Goal: Information Seeking & Learning: Check status

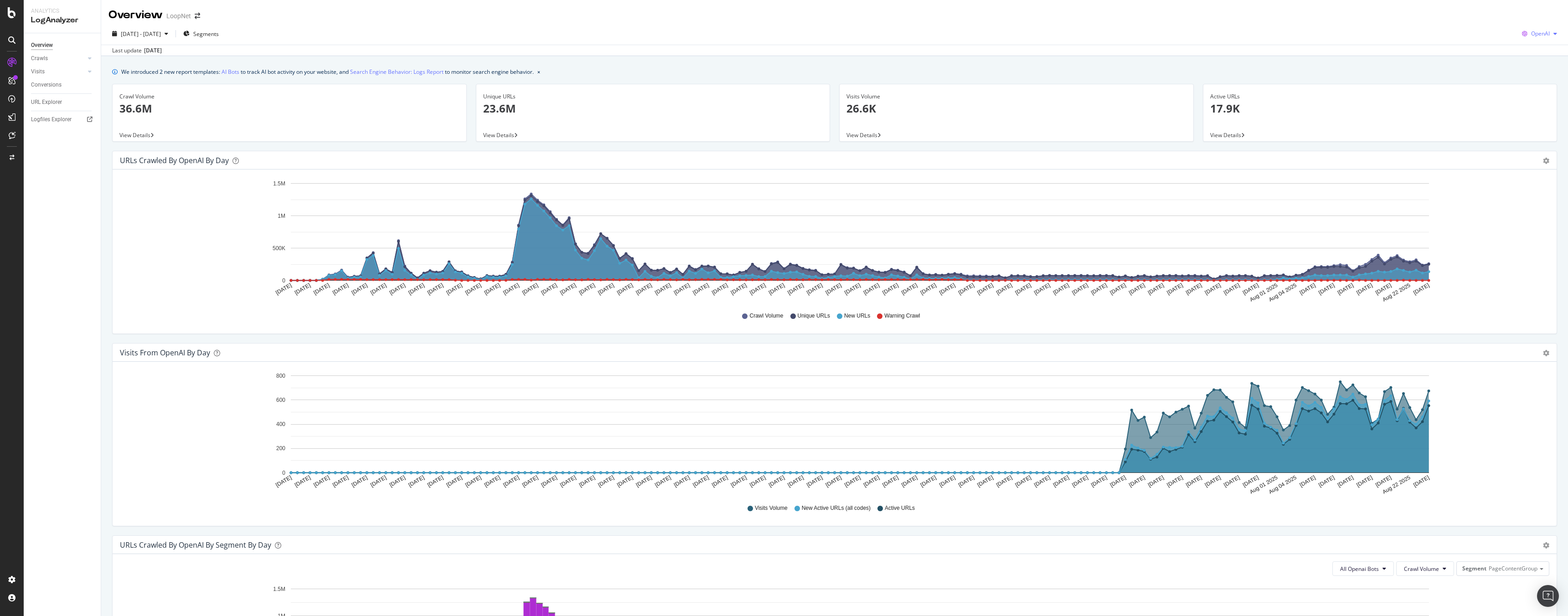
click at [1541, 32] on span "OpenAI" at bounding box center [1540, 33] width 19 height 8
click at [1530, 48] on span "Google" at bounding box center [1539, 52] width 33 height 8
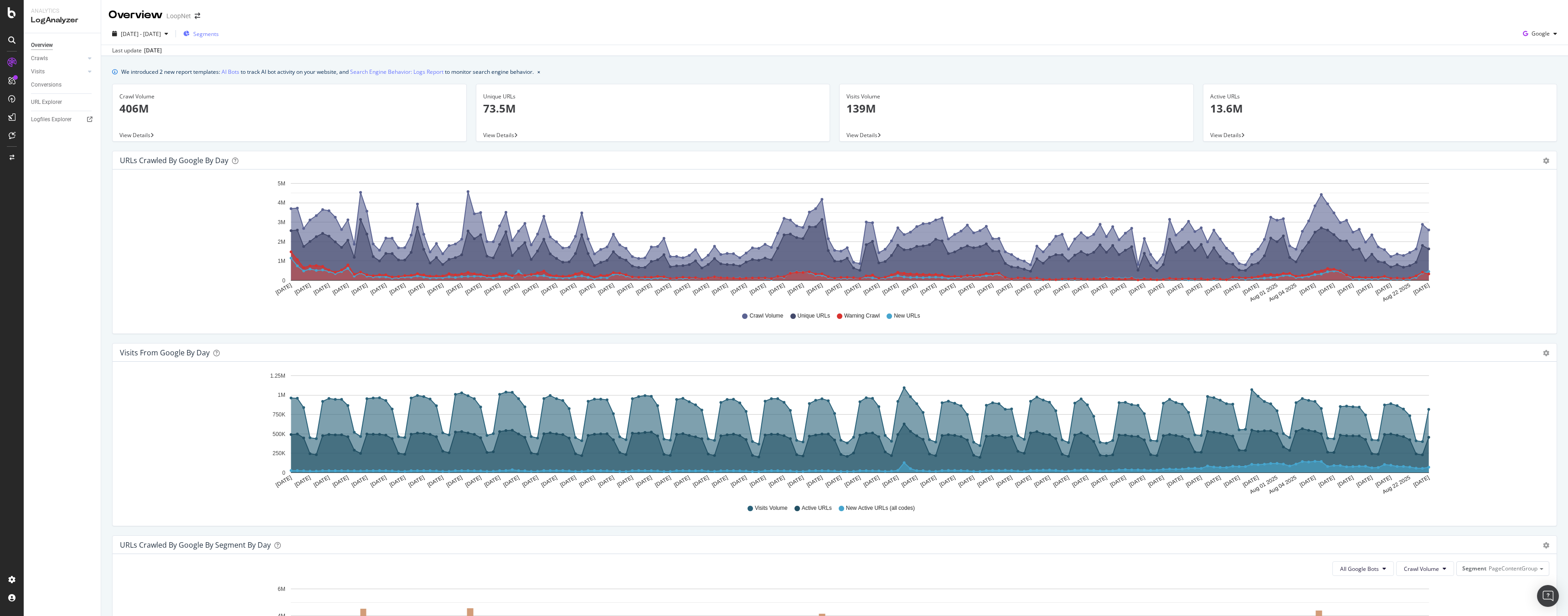
click at [219, 36] on span "Segments" at bounding box center [206, 33] width 26 height 8
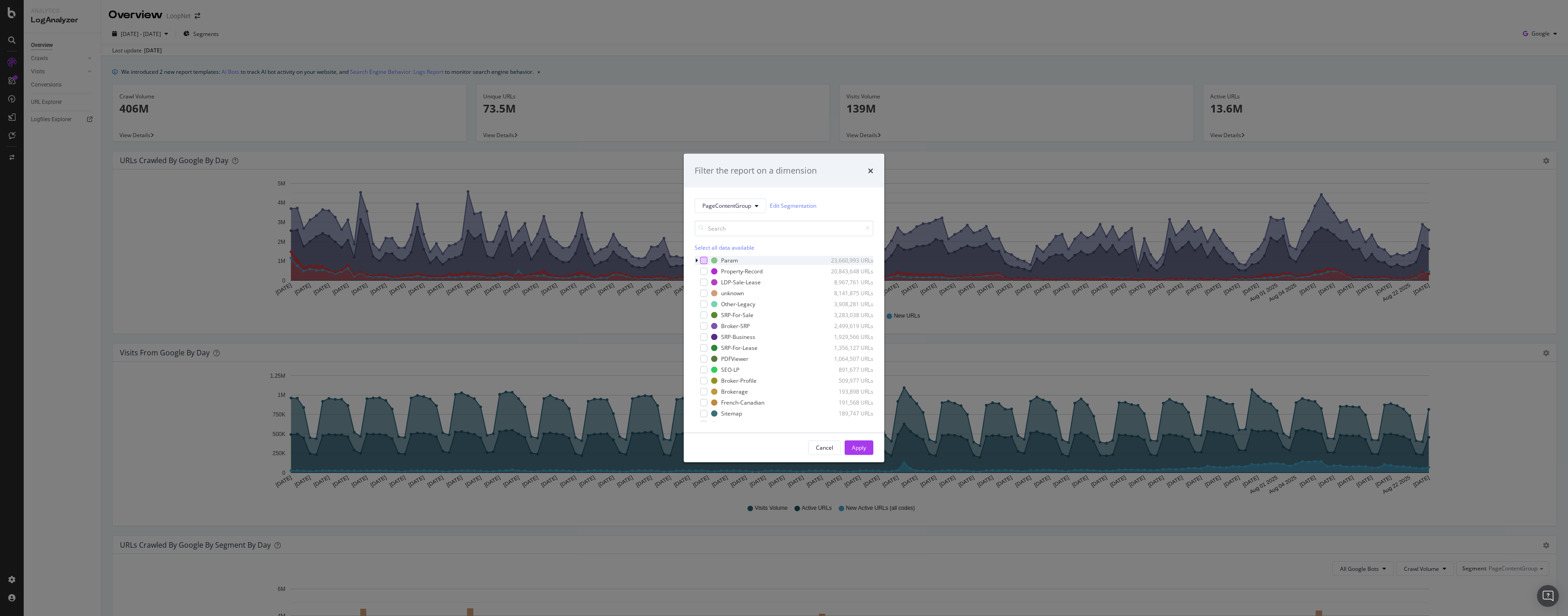
click at [702, 262] on div "modal" at bounding box center [704, 261] width 7 height 7
click at [710, 262] on div "Param 23,660,993 URLs" at bounding box center [784, 260] width 179 height 9
click at [696, 261] on icon "modal" at bounding box center [696, 260] width 4 height 5
click at [702, 261] on icon "modal" at bounding box center [704, 260] width 4 height 4
click at [698, 260] on icon "modal" at bounding box center [696, 260] width 2 height 5
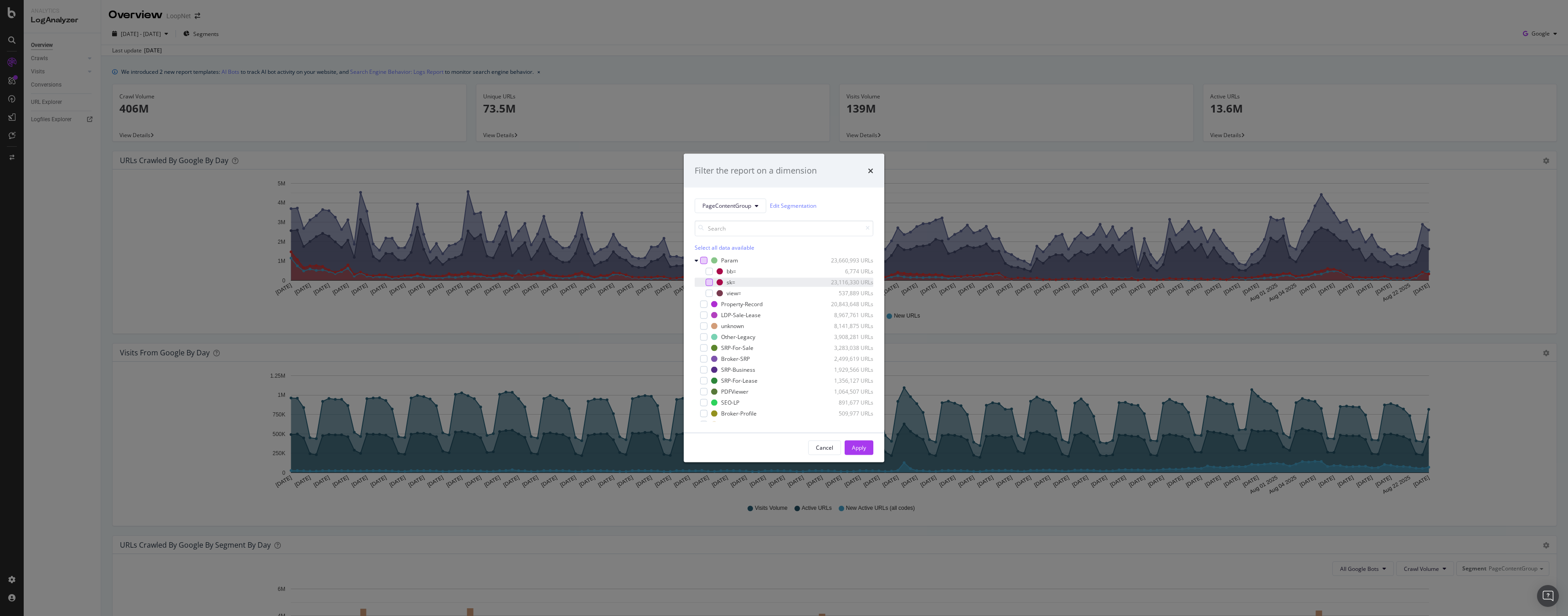
click at [708, 281] on div "modal" at bounding box center [709, 282] width 7 height 7
click at [860, 447] on div "Apply" at bounding box center [859, 447] width 14 height 8
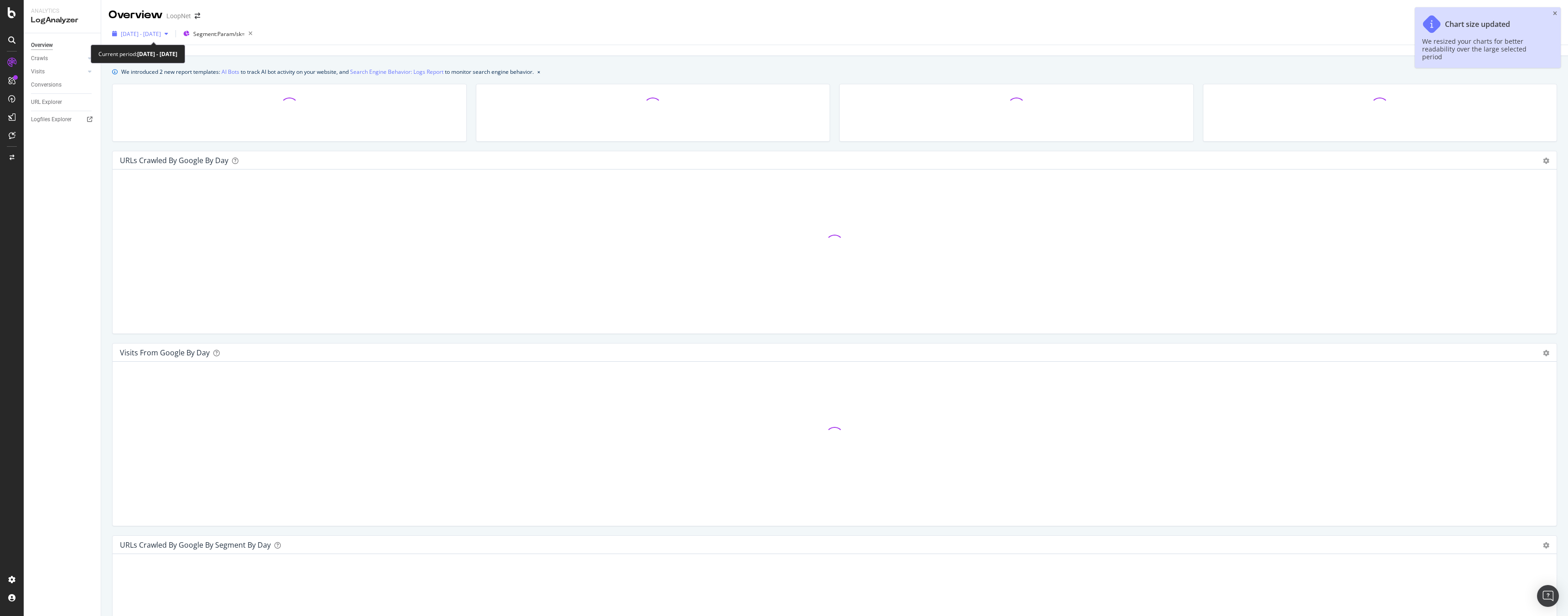
click at [161, 35] on span "[DATE] - [DATE]" at bounding box center [141, 33] width 40 height 8
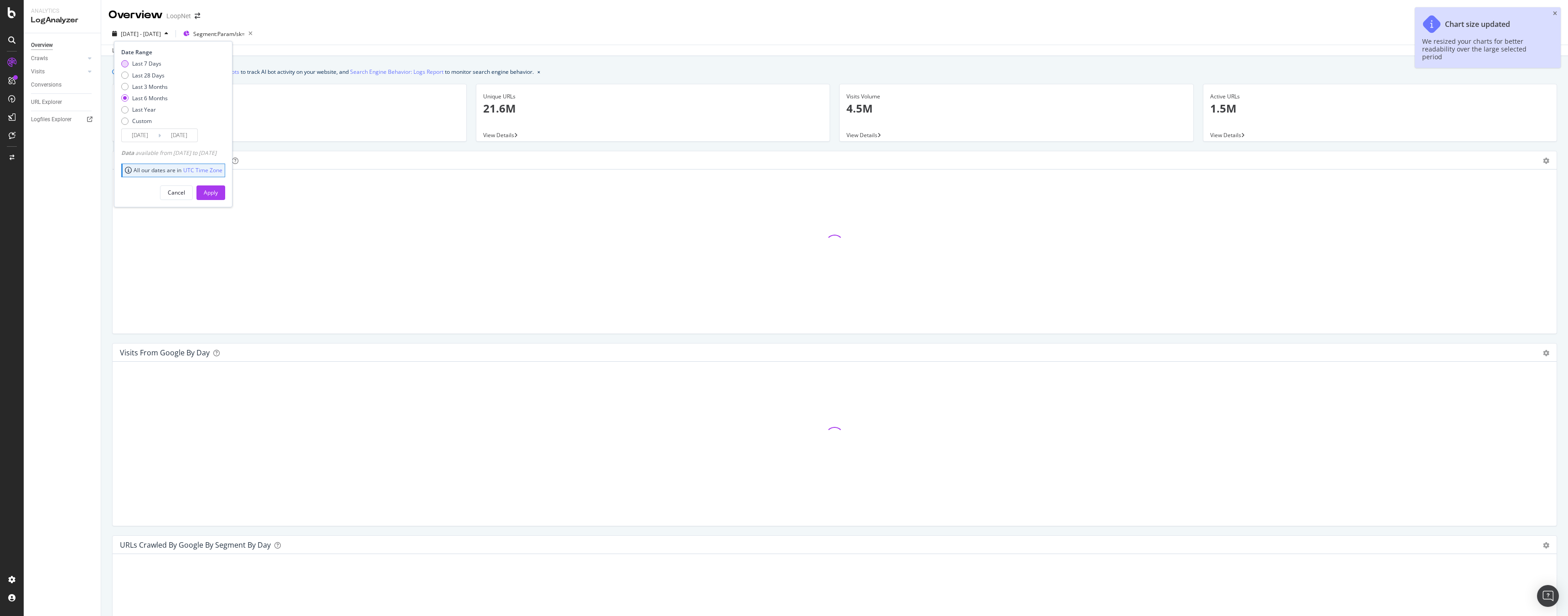
click at [149, 66] on div "Last 7 Days" at bounding box center [147, 63] width 29 height 8
type input "[DATE]"
click at [218, 192] on div "Apply" at bounding box center [211, 192] width 14 height 8
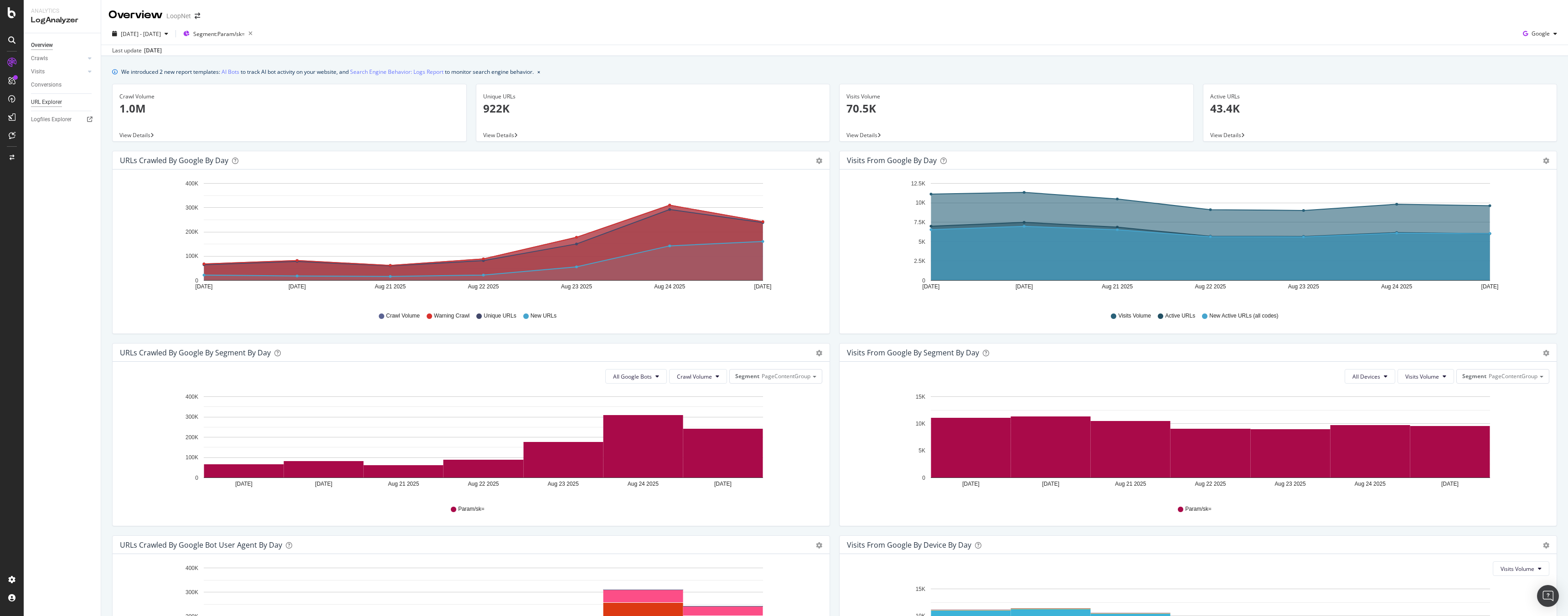
click at [52, 103] on div "URL Explorer" at bounding box center [46, 102] width 31 height 10
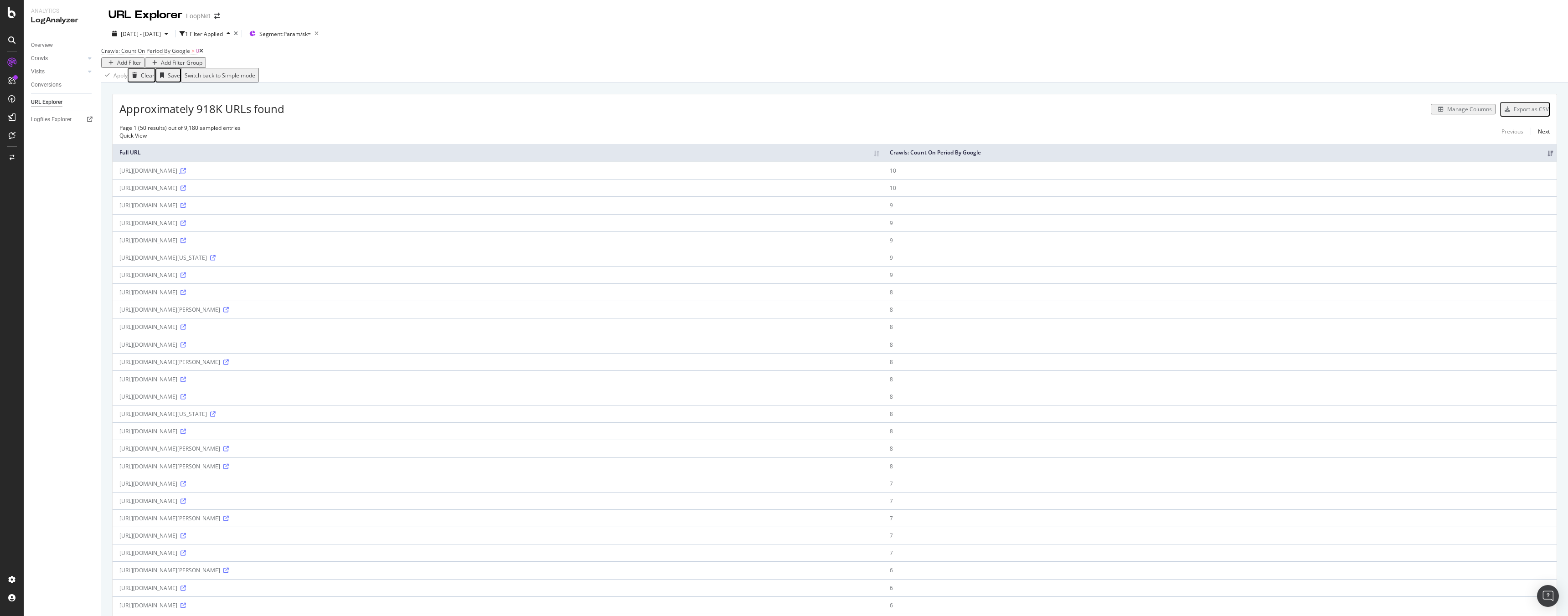
click at [186, 173] on icon at bounding box center [183, 170] width 5 height 5
